Goal: Entertainment & Leisure: Consume media (video, audio)

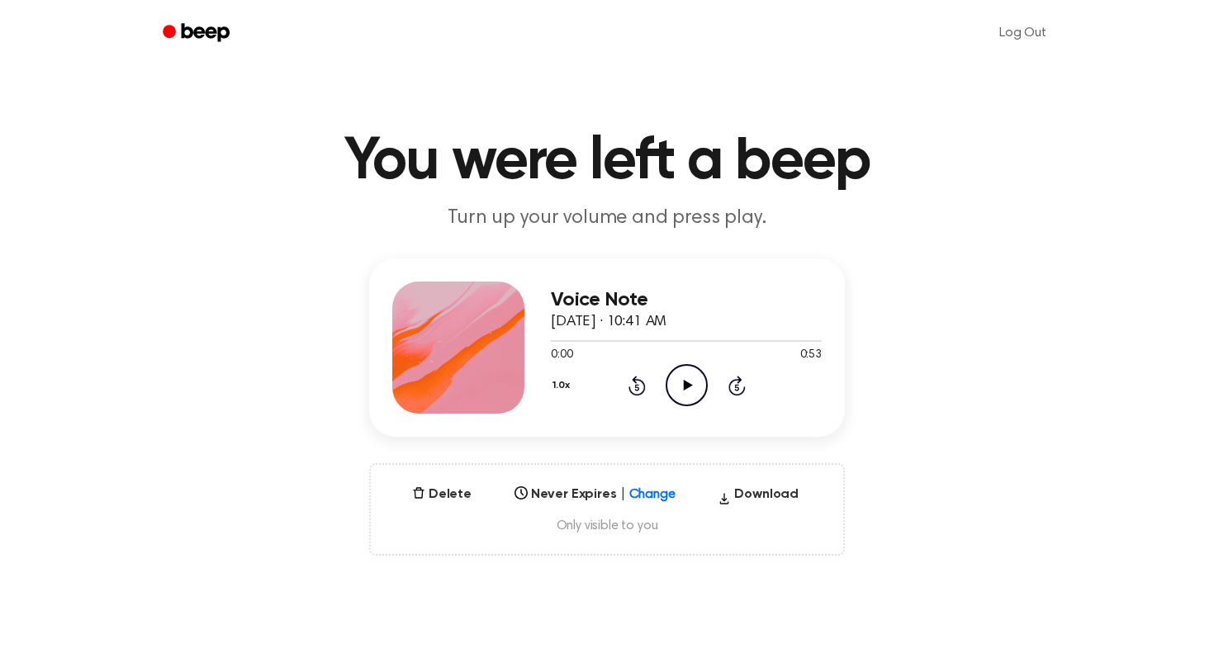
click at [684, 376] on icon "Play Audio" at bounding box center [686, 385] width 42 height 42
click at [688, 410] on div "Voice Note [DATE] · 10:41 AM 0:53 0:53 Your browser does not support the [objec…" at bounding box center [686, 348] width 271 height 132
click at [679, 382] on icon "Play Audio" at bounding box center [686, 385] width 42 height 42
